Goal: Task Accomplishment & Management: Manage account settings

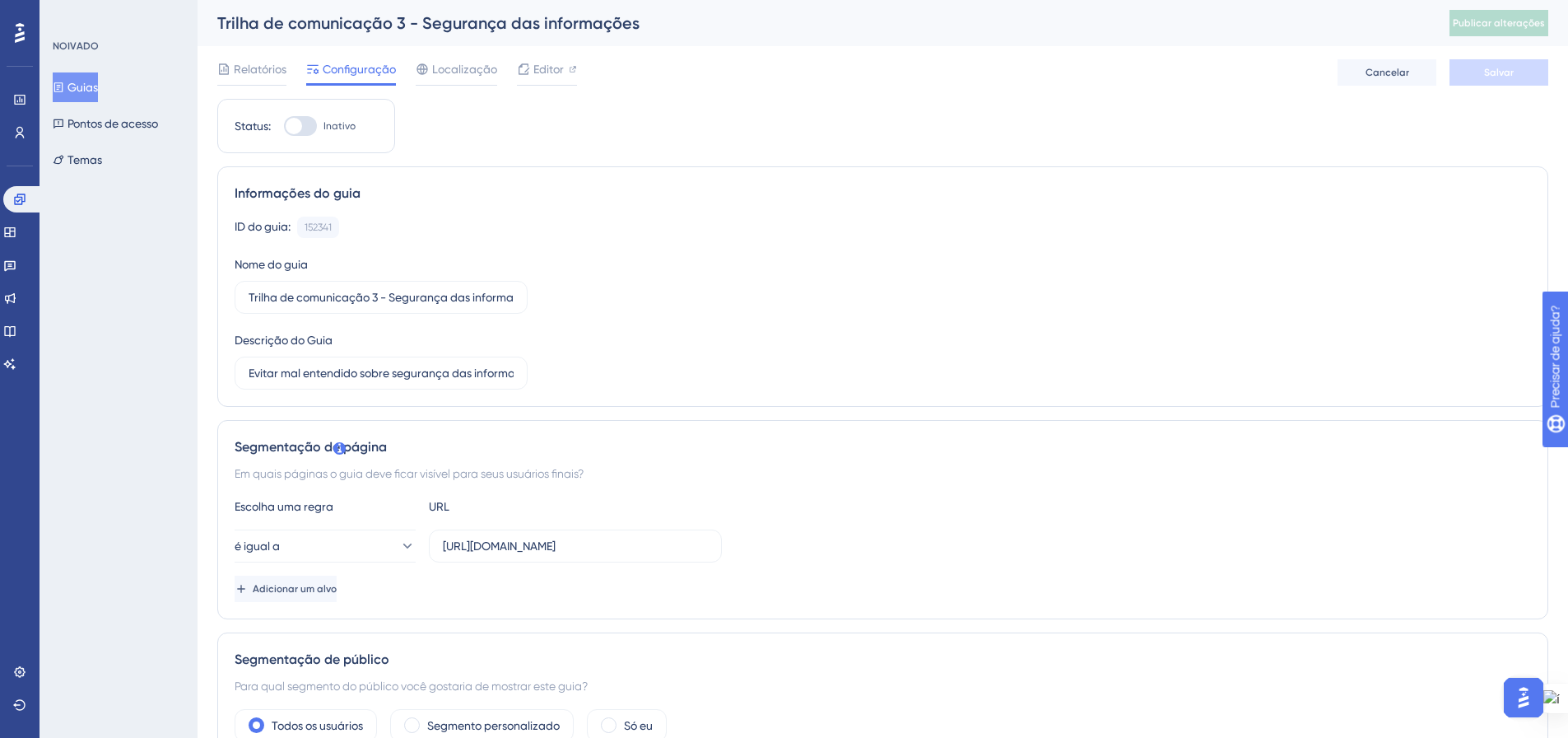
click at [76, 92] on button "Guias" at bounding box center [75, 88] width 45 height 30
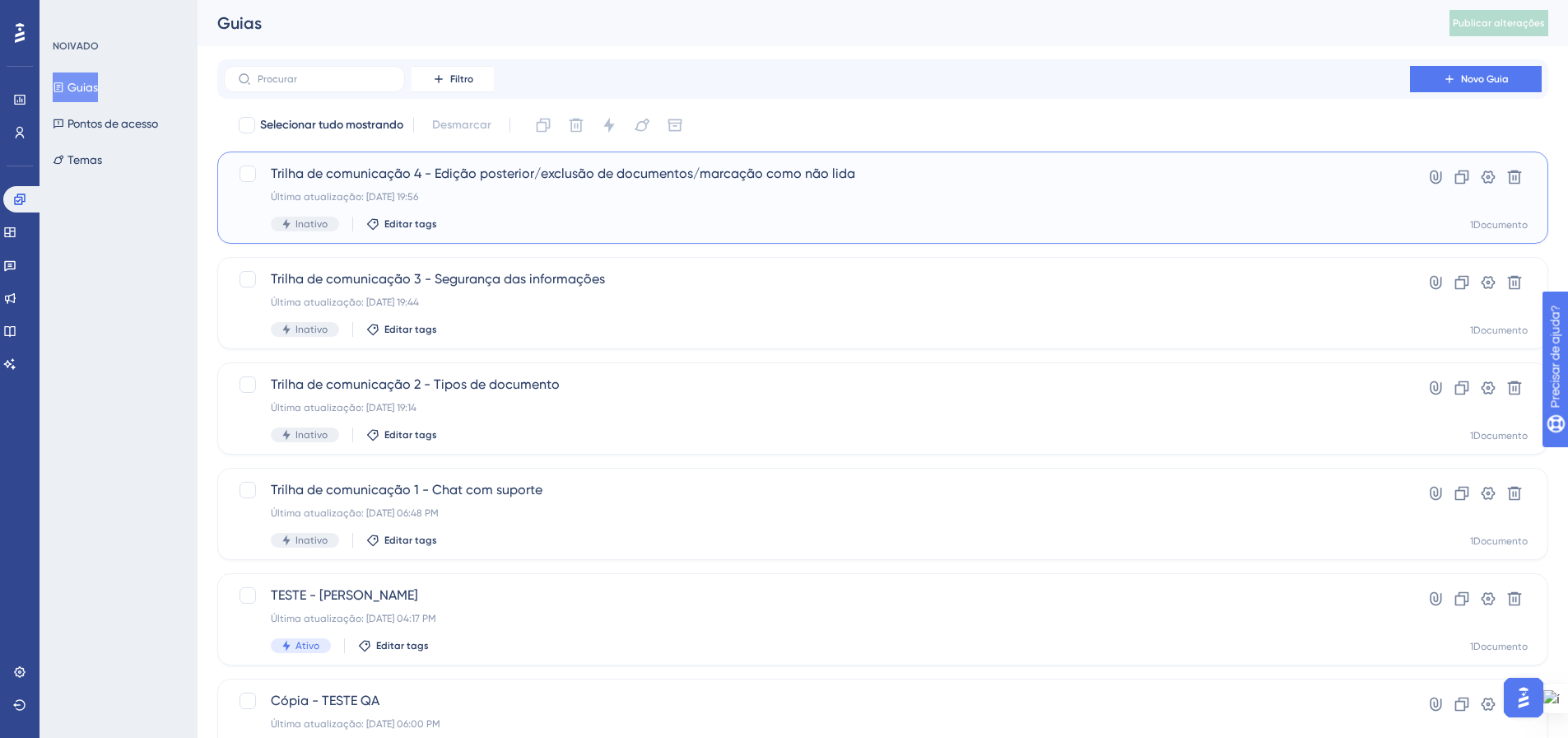
click at [487, 179] on font "Trilha de comunicação 4 - Edição posterior/exclusão de documentos/marcação como…" at bounding box center [563, 173] width 585 height 16
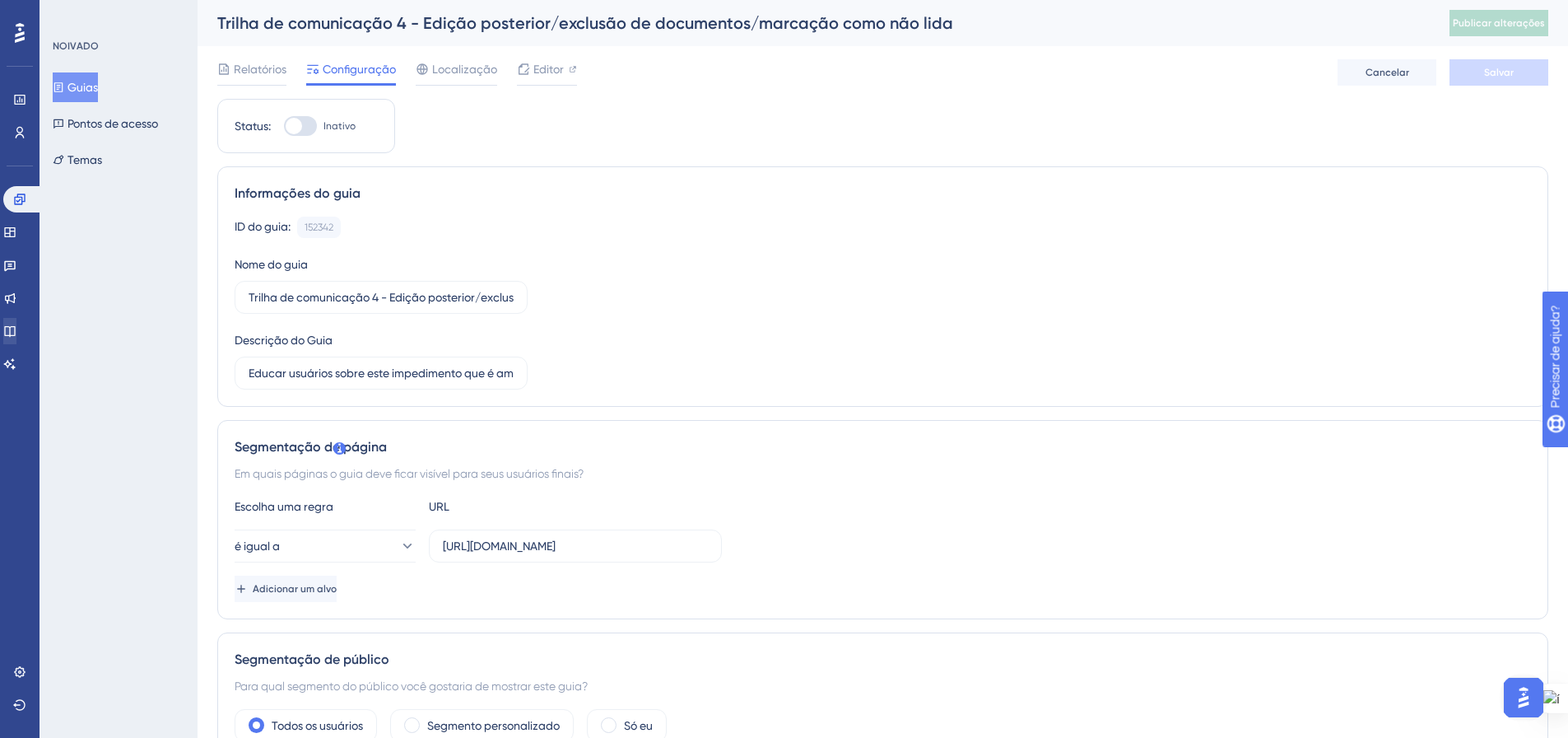
click at [572, 69] on icon at bounding box center [572, 68] width 7 height 7
click at [1492, 24] on font "Publicar alterações" at bounding box center [1498, 23] width 92 height 11
drag, startPoint x: 109, startPoint y: 78, endPoint x: 121, endPoint y: 129, distance: 52.4
click at [98, 78] on button "Guias" at bounding box center [75, 88] width 45 height 30
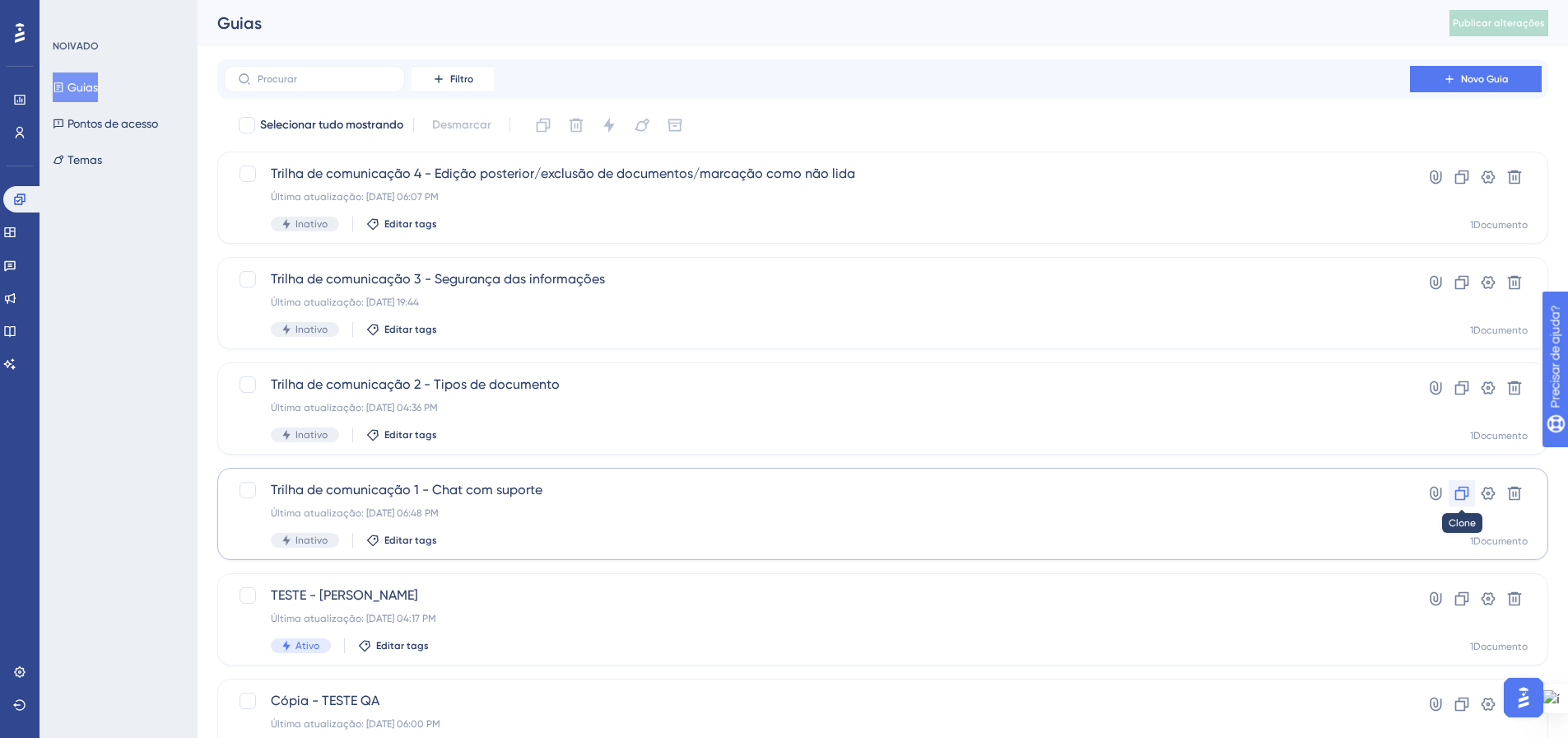
click at [1466, 494] on icon at bounding box center [1462, 493] width 17 height 17
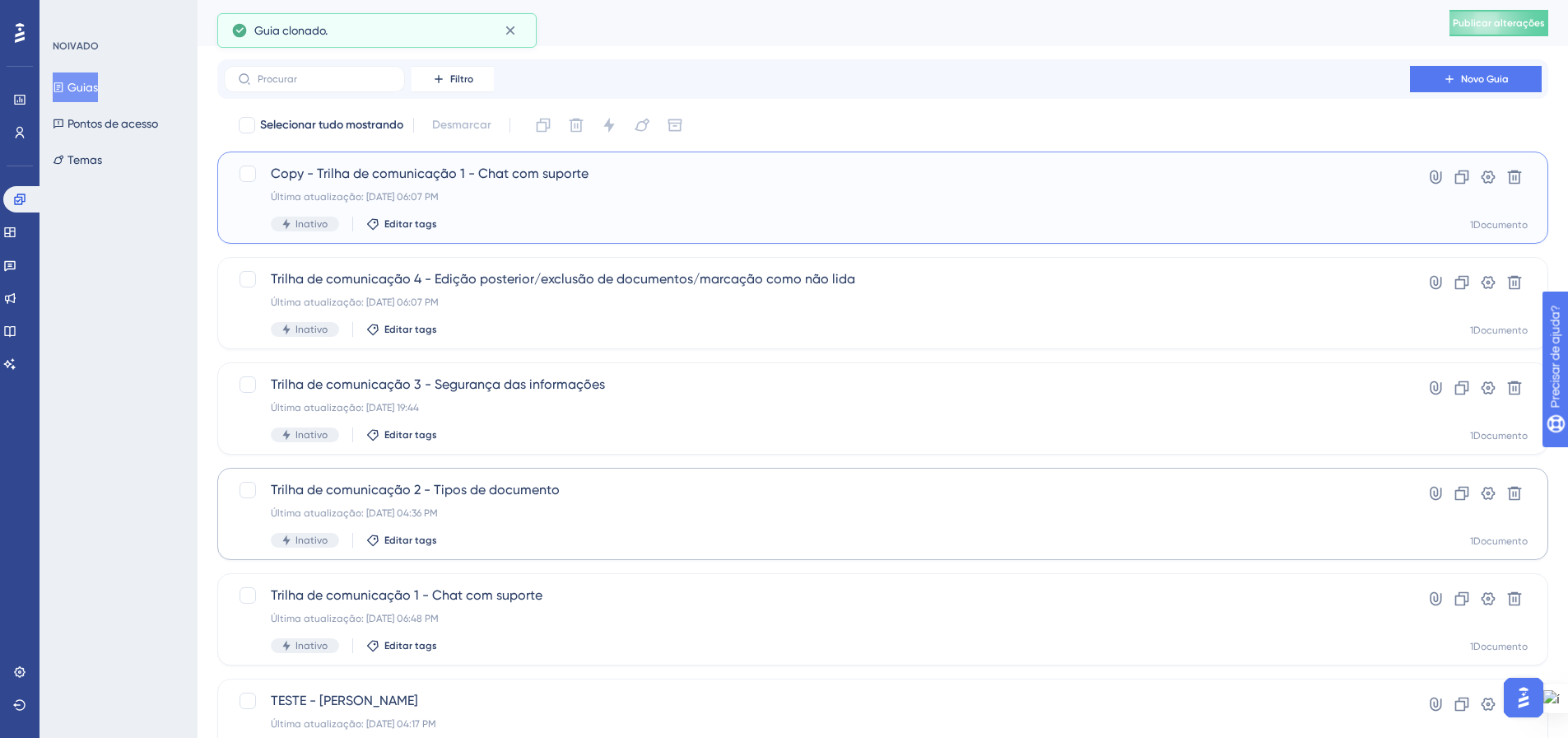
click at [439, 192] on font "Última atualização: 24 de set. de 2025 06:07 PM" at bounding box center [355, 196] width 168 height 11
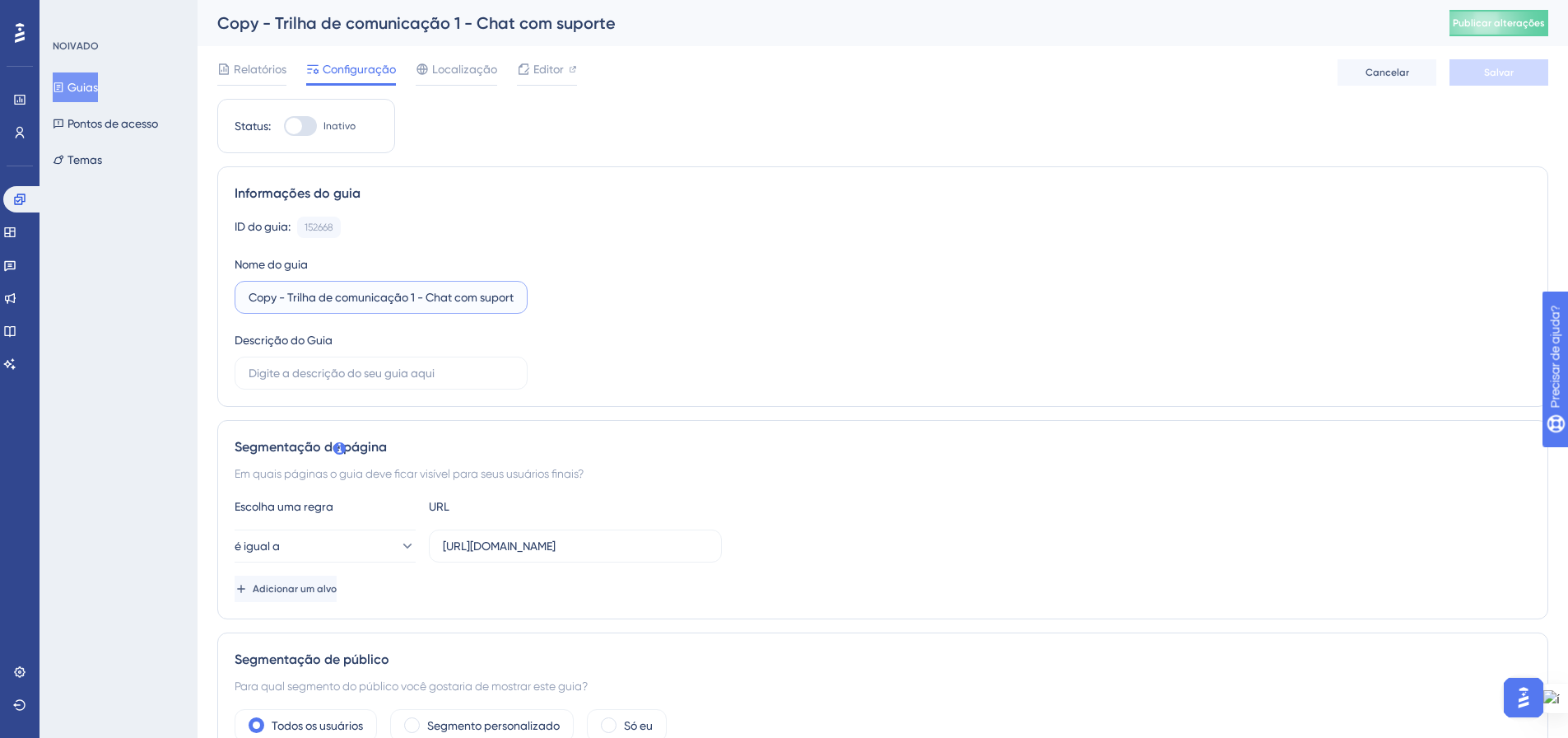
click at [408, 294] on input "Copy - Trilha de comunicação 1 - Chat com suporte" at bounding box center [381, 296] width 265 height 18
click at [417, 294] on input "Copy - Trilha de comunicação 1 - Chat com suporte" at bounding box center [381, 296] width 265 height 18
drag, startPoint x: 430, startPoint y: 293, endPoint x: 555, endPoint y: 294, distance: 125.0
click at [555, 294] on div "ID do guia: 152668 Cópia Nome do guia Copy - Trilha de comunicação 5 - Chat com…" at bounding box center [883, 303] width 1296 height 173
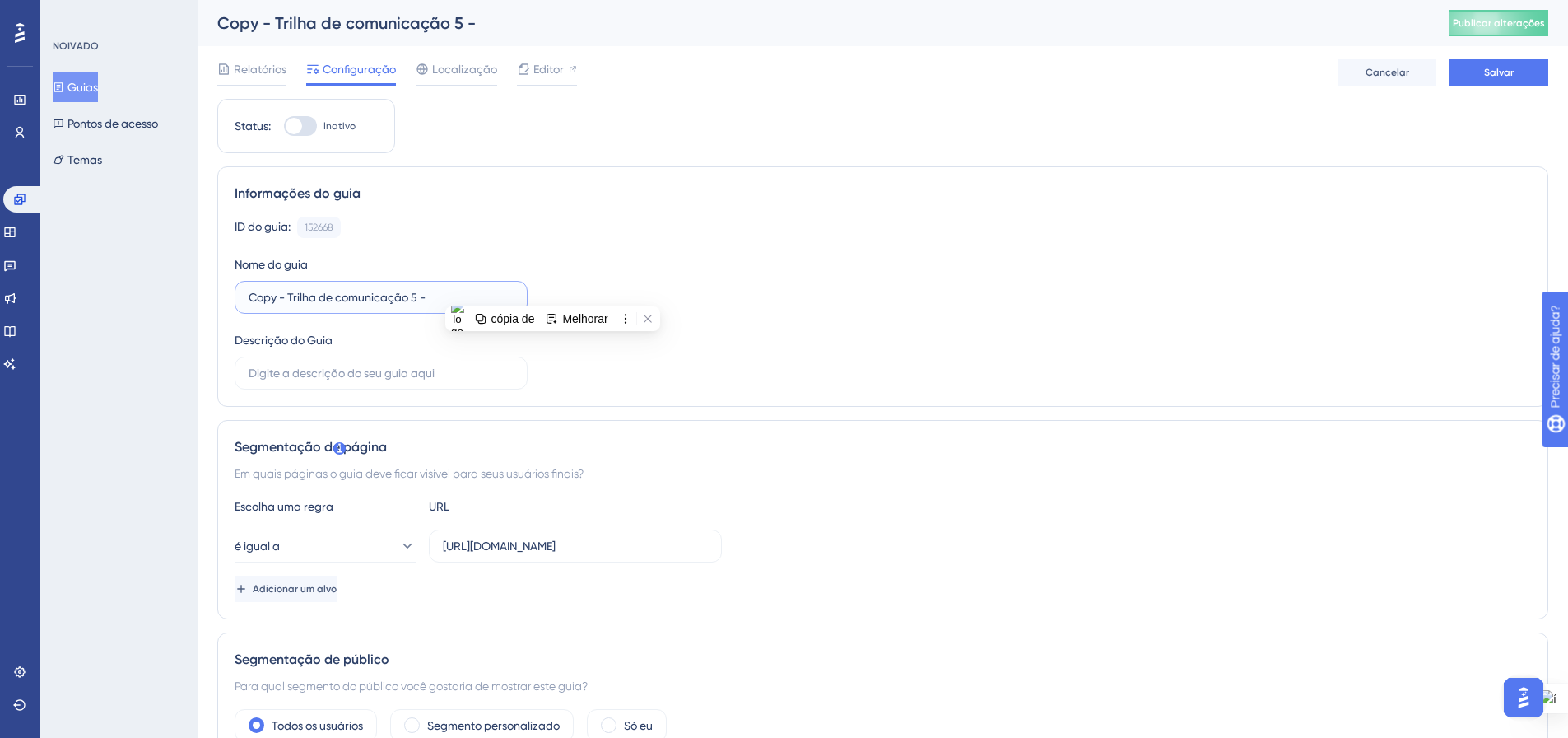
scroll to position [0, 0]
click at [415, 295] on input "Copy - Trilha de comunicação 5 -" at bounding box center [381, 296] width 265 height 18
drag, startPoint x: 288, startPoint y: 292, endPoint x: 202, endPoint y: 282, distance: 86.6
click at [403, 294] on input "Trilha de comunicação 6 -" at bounding box center [381, 296] width 265 height 18
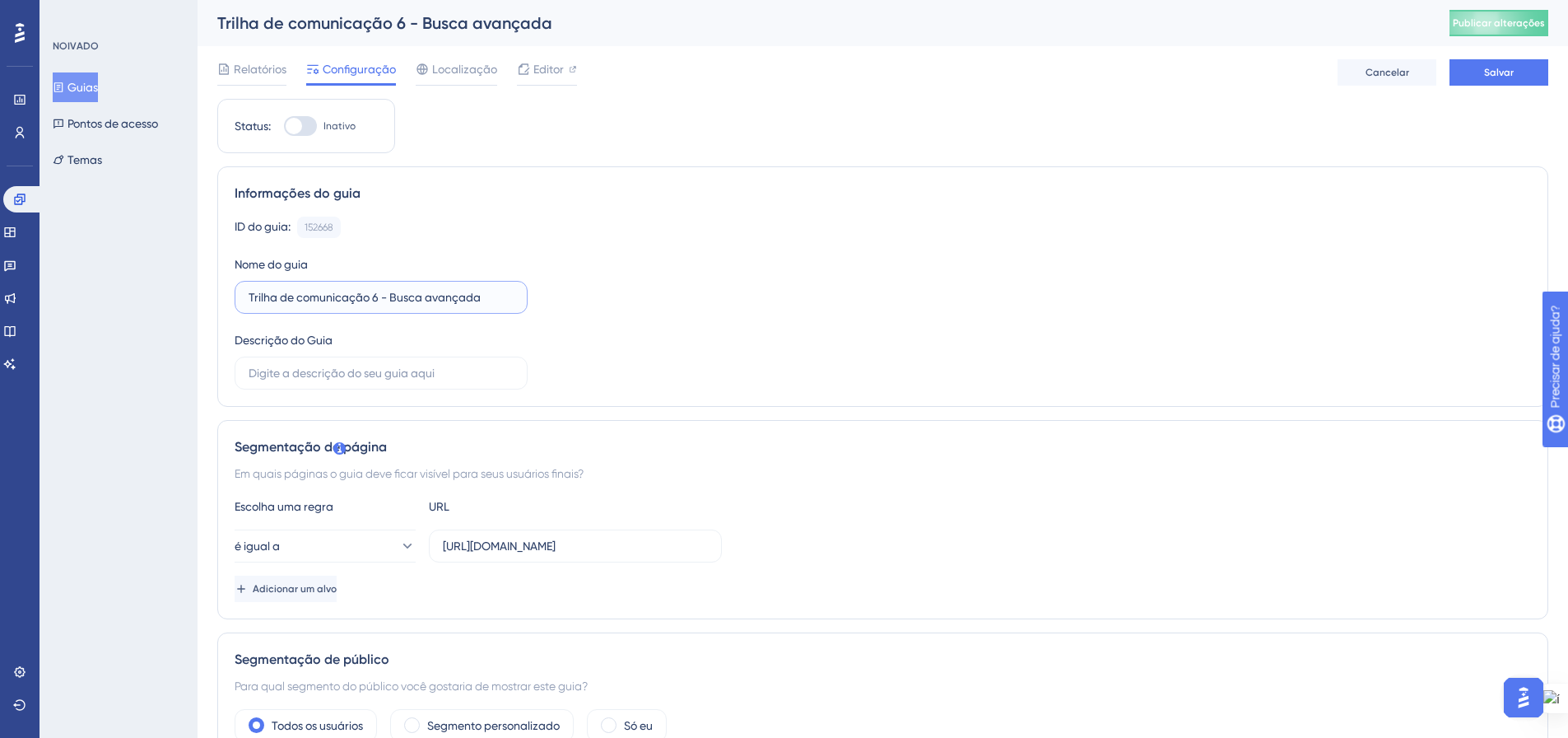
type input "Trilha de comunicação 6 - Busca avançada"
click at [873, 369] on div "ID do guia: 152668 Cópia Nome do guia Trilha de comunicação 6 - Busca avançada …" at bounding box center [883, 303] width 1296 height 173
click at [535, 65] on font "Editor" at bounding box center [548, 69] width 31 height 13
